Goal: Task Accomplishment & Management: Complete application form

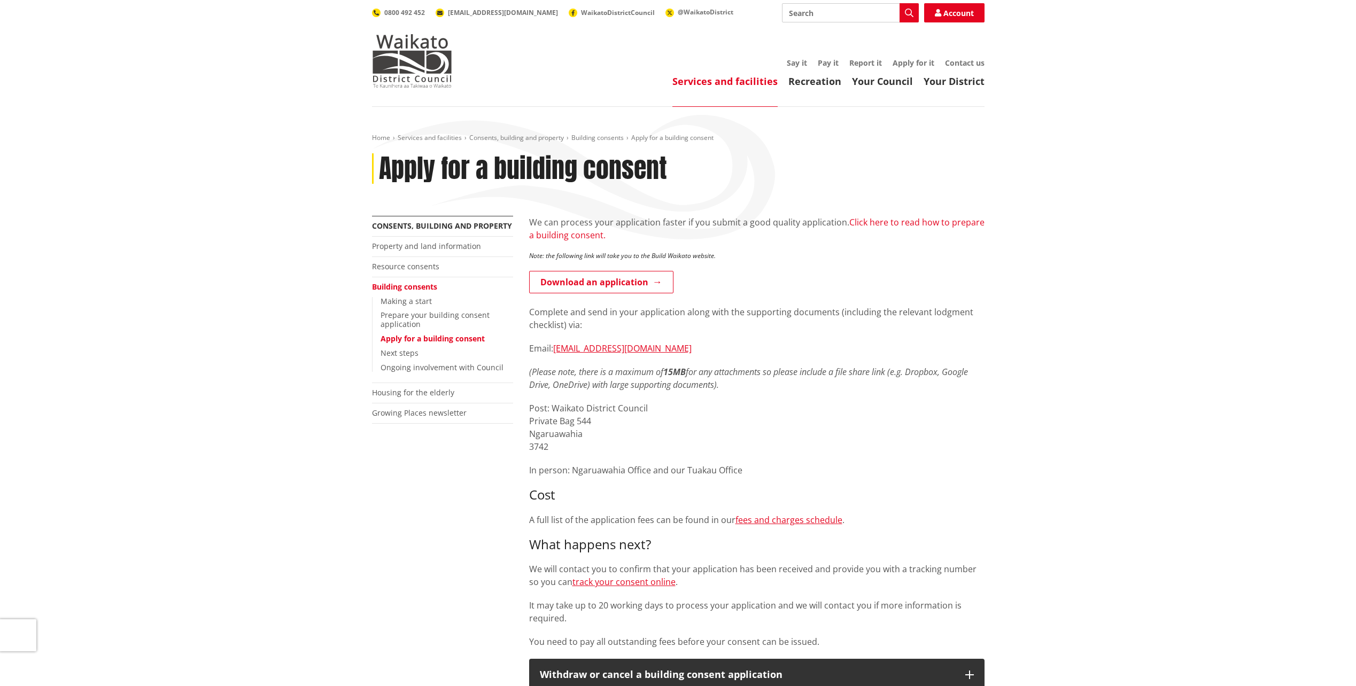
click at [912, 221] on link "Click here to read how to prepare a building consent." at bounding box center [756, 228] width 455 height 25
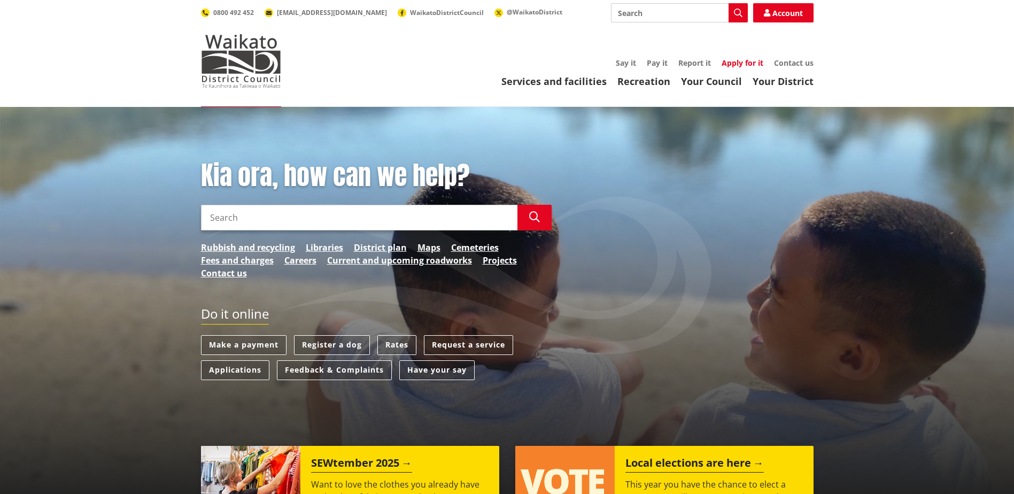
click at [744, 65] on link "Apply for it" at bounding box center [742, 63] width 42 height 10
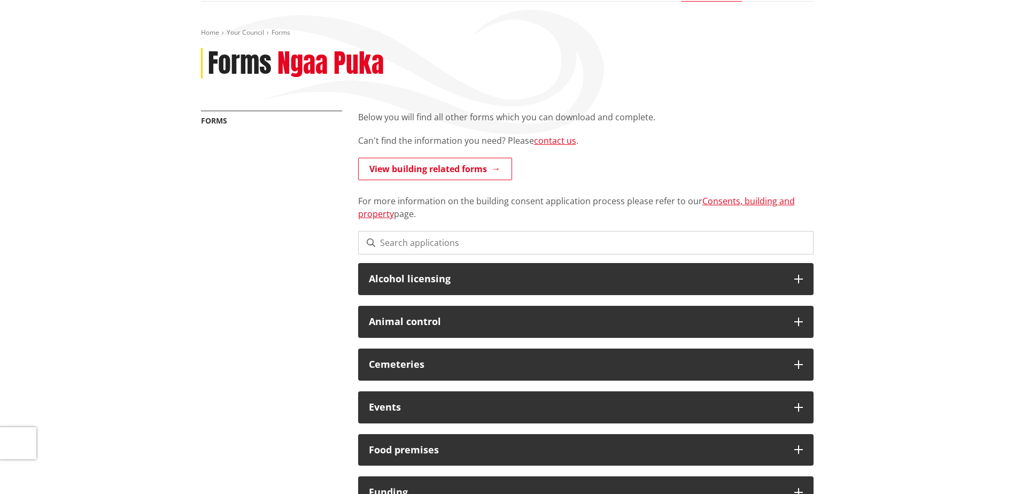
scroll to position [107, 0]
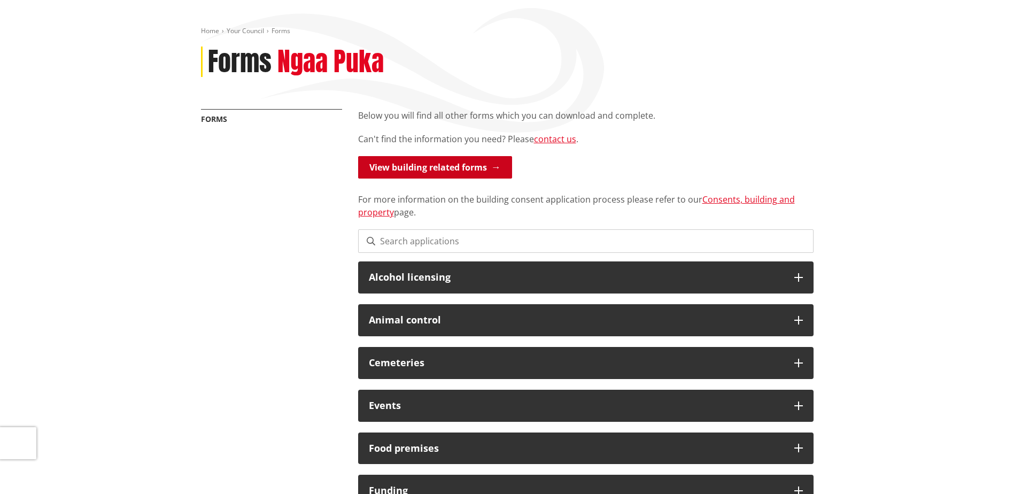
click at [446, 166] on link "View building related forms" at bounding box center [435, 167] width 154 height 22
